Goal: Information Seeking & Learning: Learn about a topic

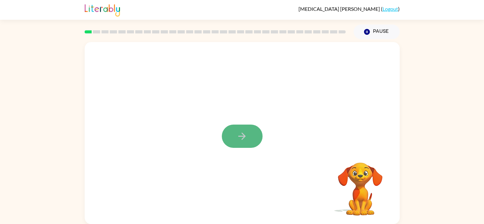
click at [244, 141] on icon "button" at bounding box center [242, 136] width 11 height 11
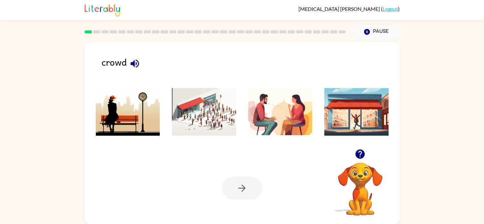
click at [215, 118] on img at bounding box center [204, 112] width 64 height 48
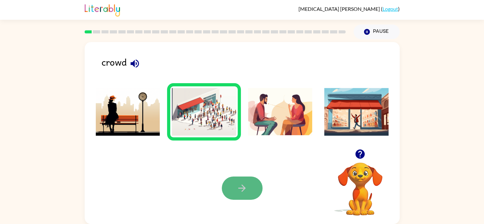
click at [240, 191] on icon "button" at bounding box center [242, 187] width 11 height 11
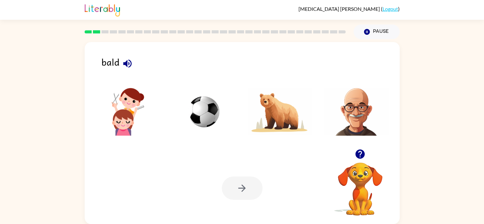
click at [351, 115] on img at bounding box center [356, 112] width 64 height 48
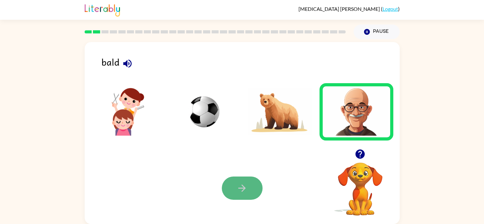
click at [234, 187] on button "button" at bounding box center [242, 187] width 41 height 23
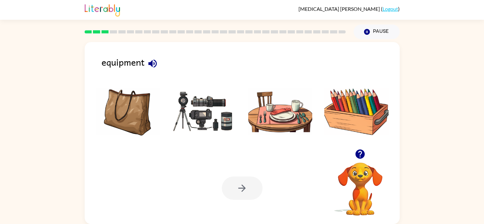
click at [200, 102] on img at bounding box center [204, 112] width 64 height 48
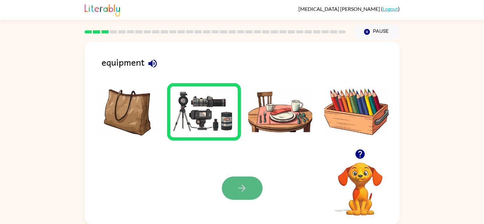
click at [247, 195] on button "button" at bounding box center [242, 187] width 41 height 23
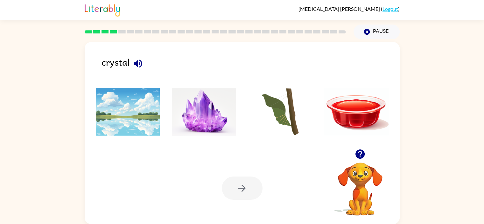
click at [211, 108] on img at bounding box center [204, 112] width 64 height 48
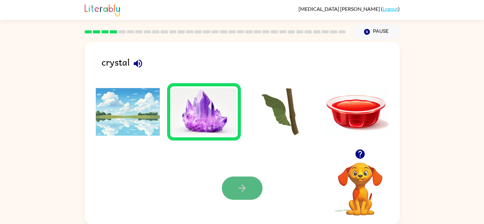
click at [242, 192] on icon "button" at bounding box center [242, 187] width 11 height 11
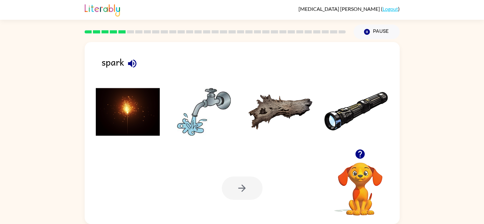
click at [131, 110] on img at bounding box center [128, 112] width 64 height 48
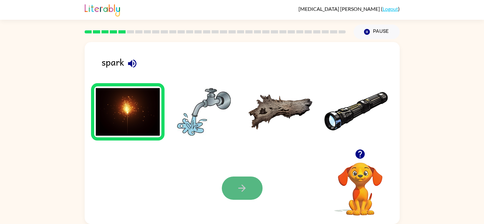
click at [230, 190] on button "button" at bounding box center [242, 187] width 41 height 23
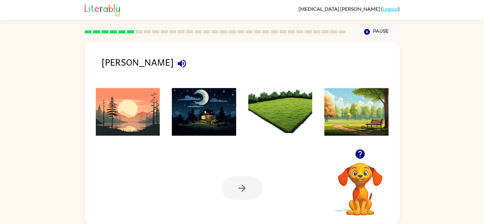
click at [150, 97] on img at bounding box center [128, 112] width 64 height 48
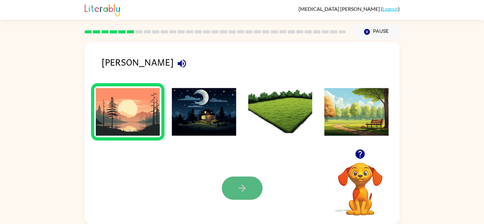
click at [257, 192] on button "button" at bounding box center [242, 187] width 41 height 23
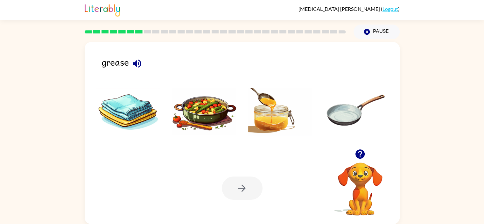
click at [190, 119] on img at bounding box center [204, 112] width 64 height 48
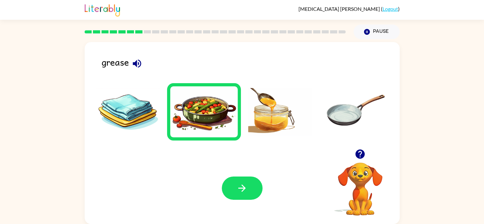
click at [276, 109] on img at bounding box center [280, 112] width 64 height 48
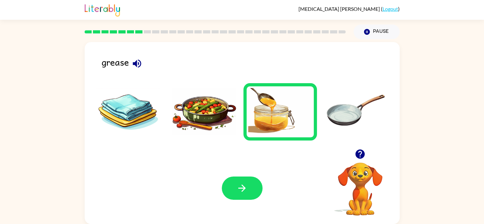
click at [334, 112] on img at bounding box center [356, 112] width 64 height 48
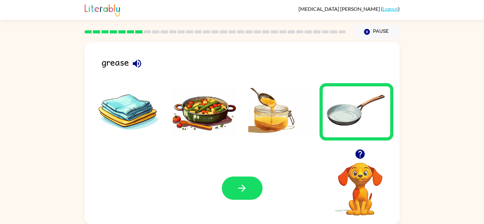
click at [209, 104] on img at bounding box center [204, 112] width 64 height 48
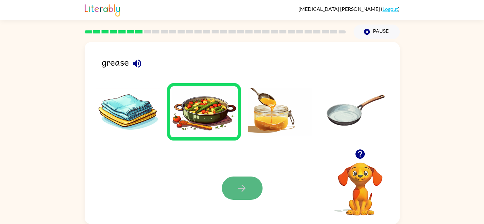
click at [248, 186] on button "button" at bounding box center [242, 187] width 41 height 23
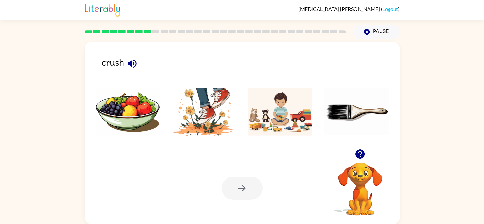
click at [217, 119] on img at bounding box center [204, 112] width 64 height 48
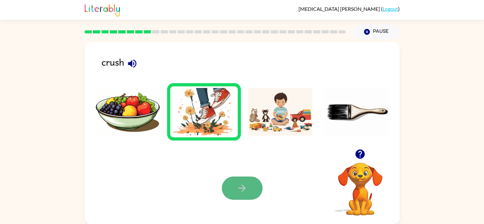
click at [237, 195] on button "button" at bounding box center [242, 187] width 41 height 23
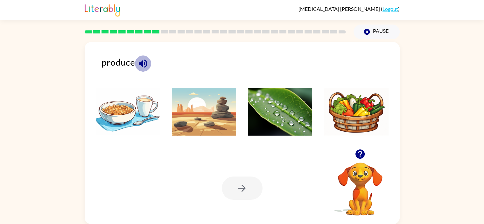
click at [138, 68] on icon "button" at bounding box center [143, 63] width 11 height 11
click at [360, 104] on img at bounding box center [356, 112] width 64 height 48
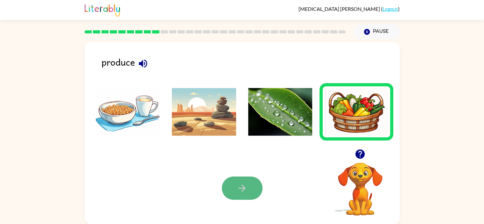
click at [233, 184] on button "button" at bounding box center [242, 187] width 41 height 23
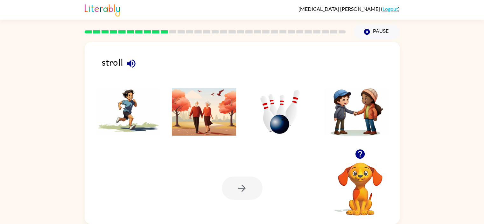
click at [195, 103] on img at bounding box center [204, 112] width 64 height 48
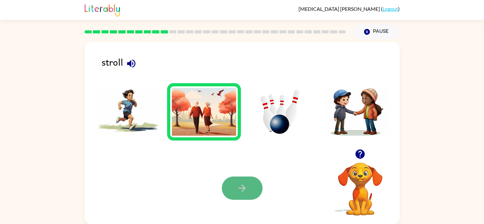
click at [239, 181] on button "button" at bounding box center [242, 187] width 41 height 23
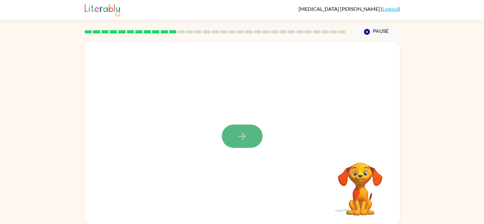
click at [230, 140] on button "button" at bounding box center [242, 135] width 41 height 23
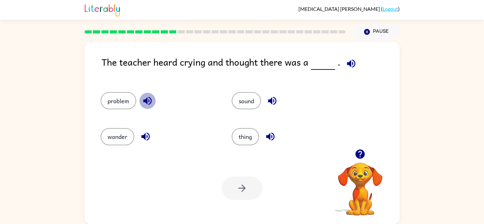
click at [143, 102] on icon "button" at bounding box center [147, 101] width 8 height 8
click at [141, 141] on icon "button" at bounding box center [145, 136] width 11 height 11
click at [267, 101] on icon "button" at bounding box center [272, 100] width 11 height 11
click at [267, 138] on icon "button" at bounding box center [270, 136] width 11 height 11
click at [120, 97] on button "problem" at bounding box center [119, 100] width 36 height 17
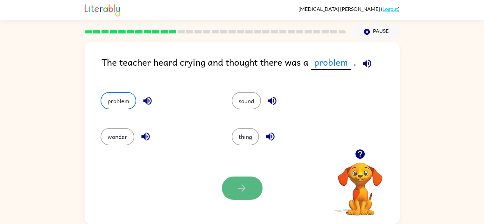
click at [241, 188] on icon "button" at bounding box center [241, 187] width 7 height 7
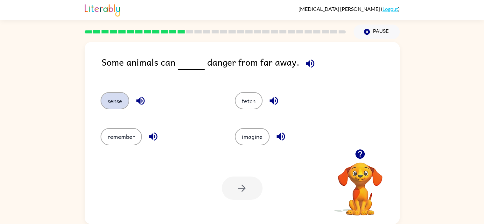
drag, startPoint x: 116, startPoint y: 89, endPoint x: 120, endPoint y: 105, distance: 17.1
click at [120, 105] on div "sense" at bounding box center [155, 98] width 134 height 36
click at [120, 105] on button "sense" at bounding box center [115, 100] width 29 height 17
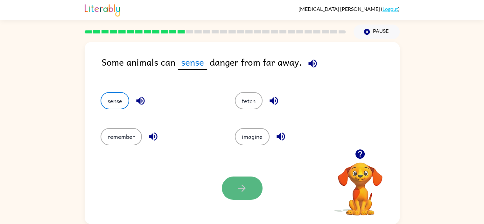
click at [238, 188] on icon "button" at bounding box center [242, 187] width 11 height 11
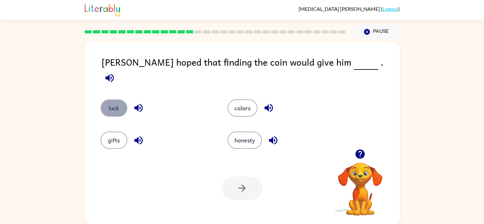
click at [117, 99] on button "luck" at bounding box center [114, 107] width 27 height 17
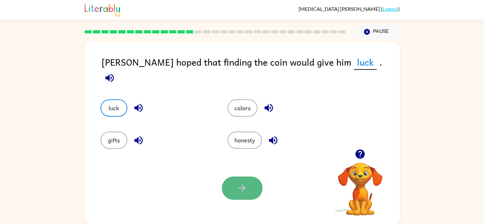
click at [236, 186] on button "button" at bounding box center [242, 187] width 41 height 23
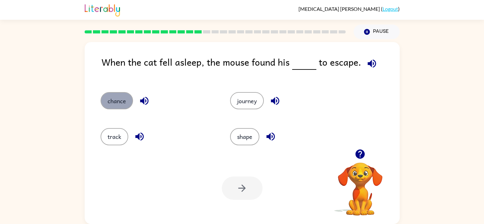
click at [109, 106] on button "chance" at bounding box center [117, 100] width 32 height 17
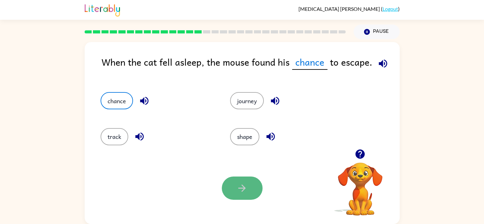
click at [235, 196] on button "button" at bounding box center [242, 187] width 41 height 23
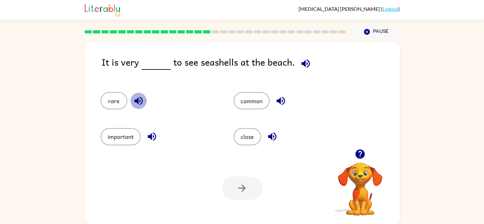
click at [136, 96] on icon "button" at bounding box center [138, 100] width 11 height 11
click at [109, 94] on button "rare" at bounding box center [114, 100] width 27 height 17
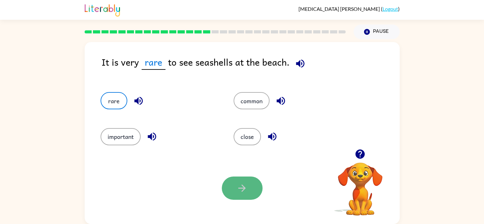
click at [252, 188] on button "button" at bounding box center [242, 187] width 41 height 23
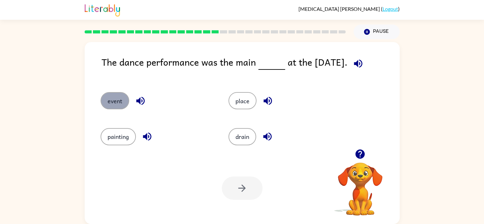
click at [104, 103] on button "event" at bounding box center [115, 100] width 29 height 17
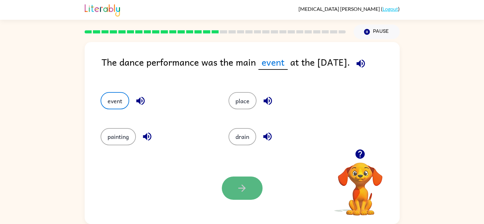
click at [239, 184] on icon "button" at bounding box center [242, 187] width 11 height 11
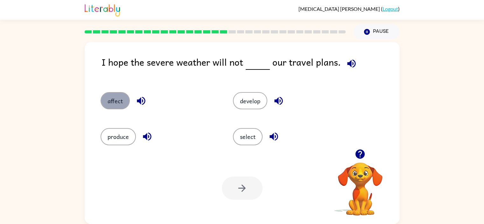
click at [107, 96] on button "affect" at bounding box center [115, 100] width 29 height 17
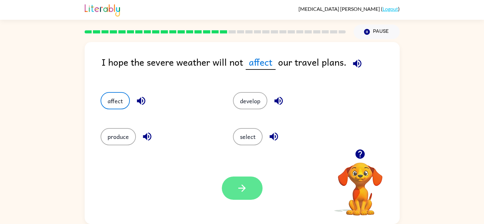
click at [237, 195] on button "button" at bounding box center [242, 187] width 41 height 23
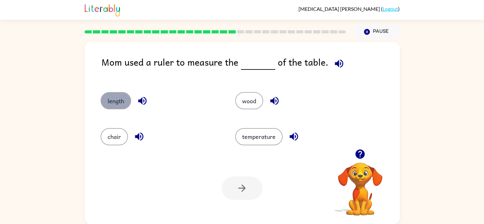
click at [116, 100] on button "length" at bounding box center [116, 100] width 31 height 17
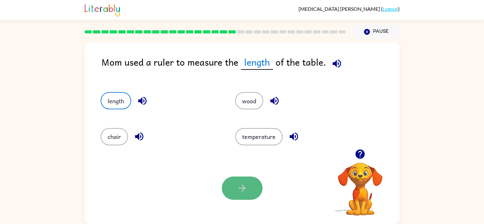
click at [240, 186] on icon "button" at bounding box center [242, 187] width 11 height 11
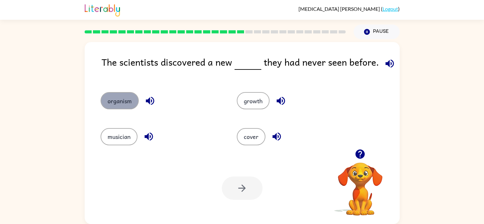
click at [119, 105] on button "organism" at bounding box center [120, 100] width 38 height 17
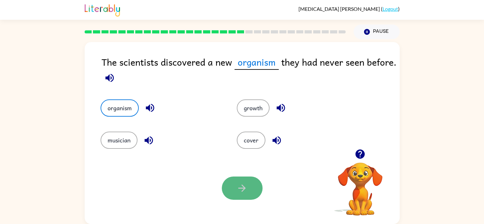
click at [228, 189] on button "button" at bounding box center [242, 187] width 41 height 23
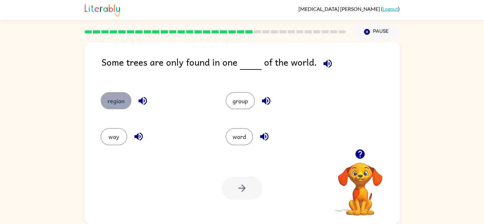
click at [120, 98] on button "region" at bounding box center [116, 100] width 31 height 17
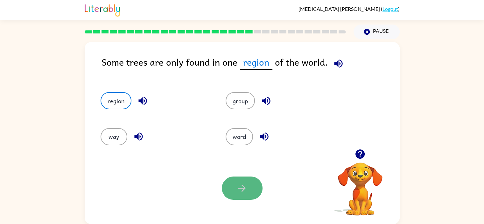
click at [253, 198] on button "button" at bounding box center [242, 187] width 41 height 23
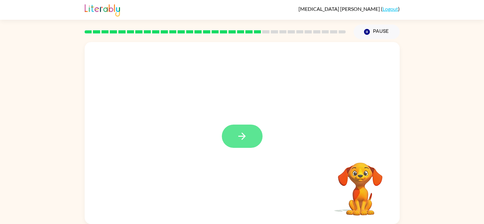
click at [241, 133] on icon "button" at bounding box center [242, 136] width 11 height 11
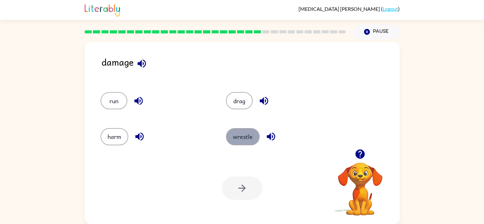
click at [241, 138] on button "wrestle" at bounding box center [243, 136] width 34 height 17
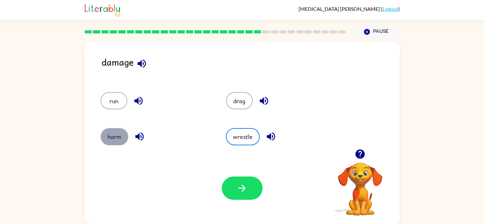
click at [111, 132] on button "harm" at bounding box center [115, 136] width 28 height 17
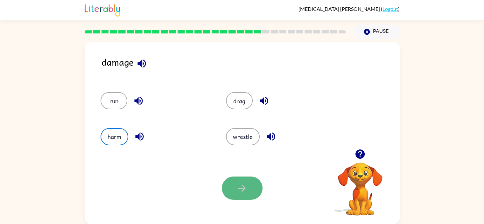
click at [235, 191] on button "button" at bounding box center [242, 187] width 41 height 23
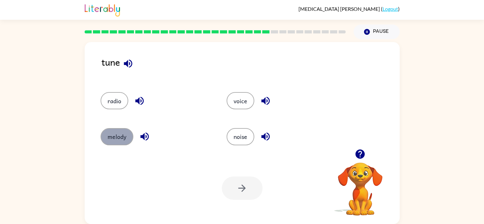
click at [113, 128] on button "melody" at bounding box center [117, 136] width 33 height 17
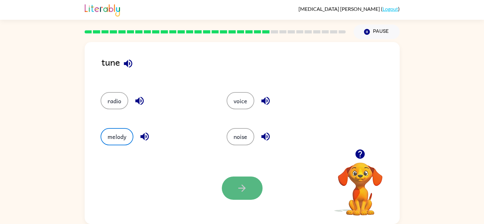
click at [247, 185] on icon "button" at bounding box center [242, 187] width 11 height 11
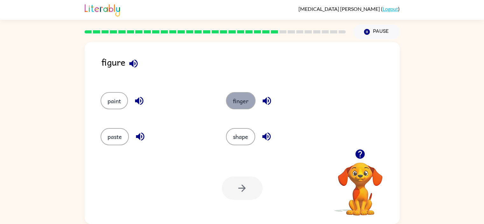
click at [236, 103] on button "finger" at bounding box center [241, 100] width 30 height 17
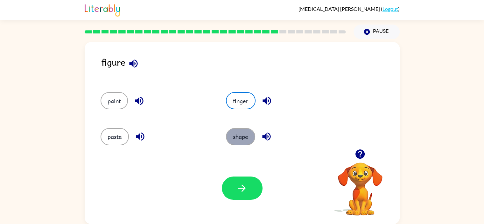
click at [243, 137] on button "shape" at bounding box center [240, 136] width 29 height 17
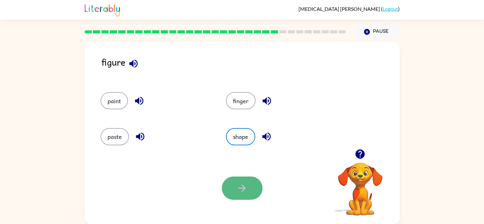
click at [229, 183] on button "button" at bounding box center [242, 187] width 41 height 23
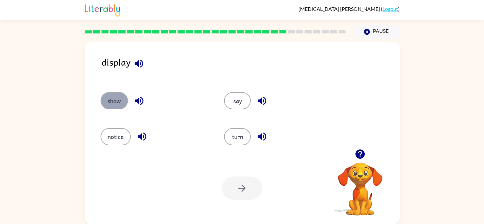
click at [111, 100] on button "show" at bounding box center [114, 100] width 27 height 17
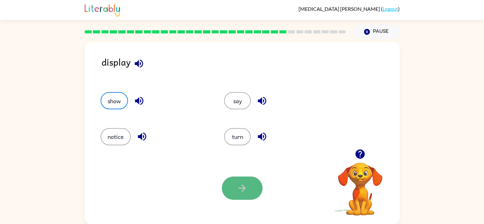
click at [230, 194] on button "button" at bounding box center [242, 187] width 41 height 23
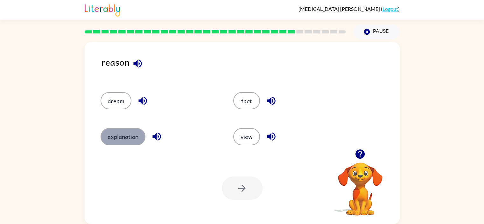
click at [110, 131] on button "explanation" at bounding box center [123, 136] width 45 height 17
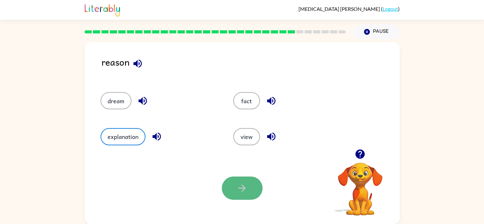
click at [225, 187] on button "button" at bounding box center [242, 187] width 41 height 23
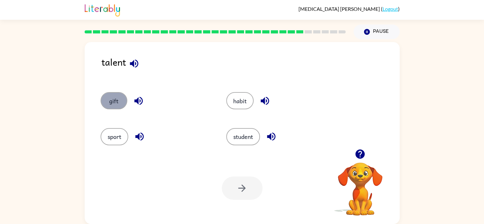
click at [117, 100] on button "gift" at bounding box center [114, 100] width 27 height 17
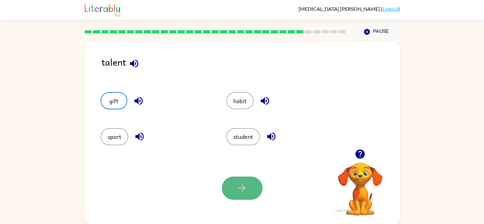
click at [232, 189] on button "button" at bounding box center [242, 187] width 41 height 23
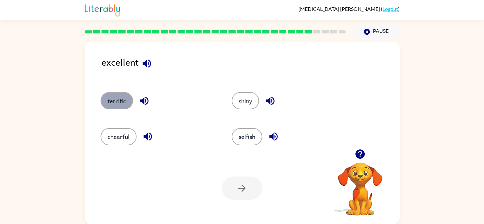
click at [112, 97] on button "terrific" at bounding box center [117, 100] width 32 height 17
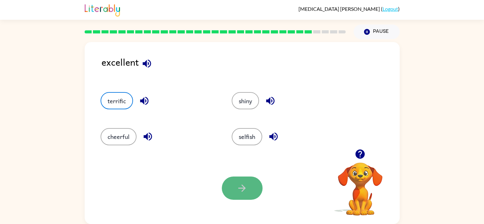
click at [245, 191] on icon "button" at bounding box center [242, 187] width 11 height 11
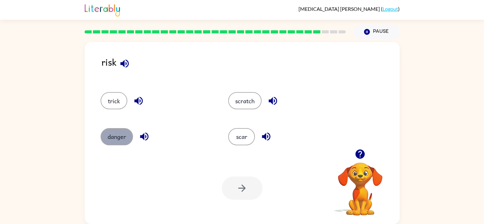
click at [116, 136] on button "danger" at bounding box center [117, 136] width 32 height 17
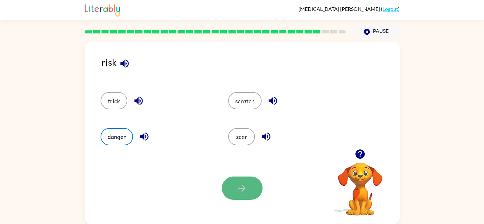
click at [228, 191] on button "button" at bounding box center [242, 187] width 41 height 23
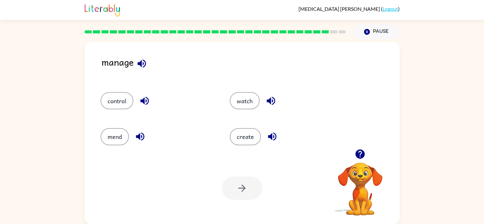
click at [112, 110] on div "control" at bounding box center [152, 98] width 129 height 36
click at [112, 107] on button "control" at bounding box center [117, 100] width 33 height 17
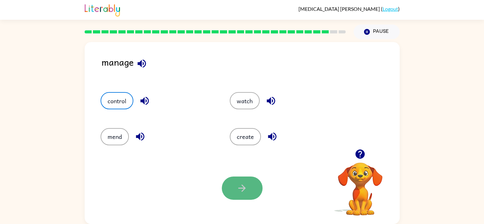
click at [238, 188] on icon "button" at bounding box center [241, 187] width 7 height 7
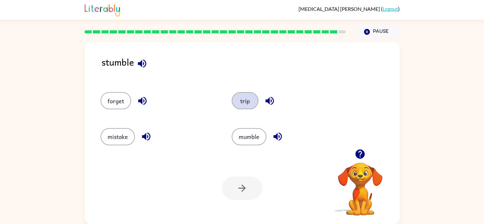
click at [239, 99] on button "trip" at bounding box center [245, 100] width 27 height 17
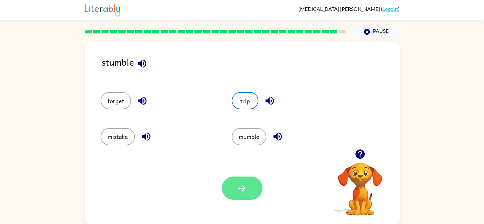
click at [250, 195] on button "button" at bounding box center [242, 187] width 41 height 23
